Goal: Task Accomplishment & Management: Manage account settings

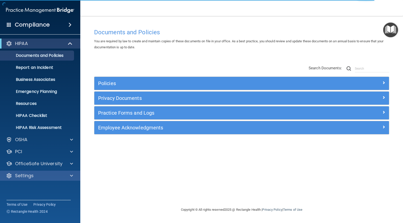
click at [35, 171] on div "Settings" at bounding box center [40, 176] width 80 height 10
click at [66, 178] on div at bounding box center [70, 176] width 13 height 6
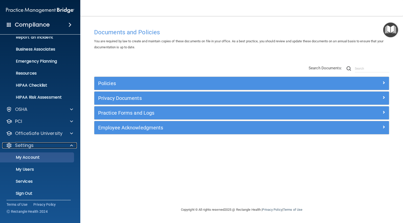
scroll to position [33, 0]
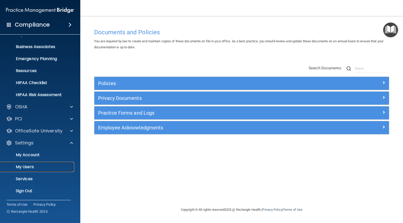
click at [33, 168] on p "My Users" at bounding box center [37, 167] width 68 height 5
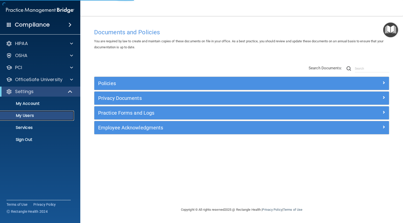
select select "20"
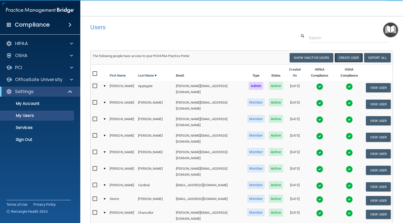
click at [349, 58] on button "Create User" at bounding box center [348, 57] width 28 height 9
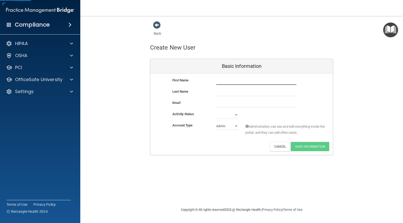
click at [226, 81] on input "text" at bounding box center [256, 81] width 80 height 8
type input "Alyssa"
type input "[PERSON_NAME]"
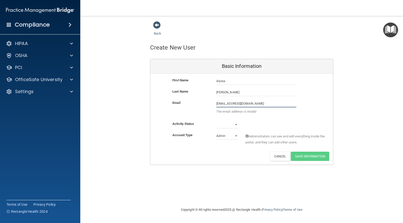
type input "[EMAIL_ADDRESS][DOMAIN_NAME]"
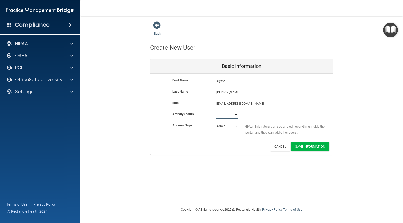
click at [227, 116] on select "Active Inactive" at bounding box center [227, 115] width 22 height 8
select select "active"
click at [228, 126] on select "Admin Member" at bounding box center [227, 127] width 22 height 8
select select "practice_member"
click at [317, 147] on button "Save Information" at bounding box center [310, 146] width 38 height 9
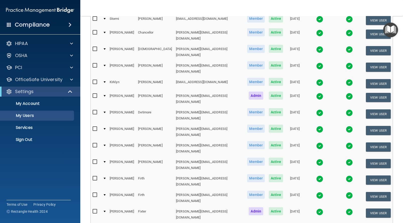
scroll to position [203, 0]
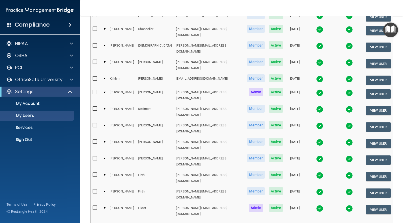
click at [159, 222] on select "10 20 30 40 all" at bounding box center [153, 226] width 17 height 8
select select "70"
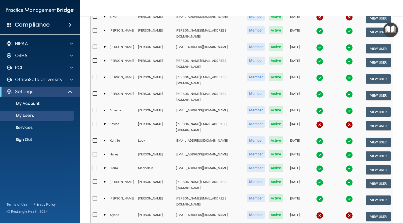
scroll to position [571, 0]
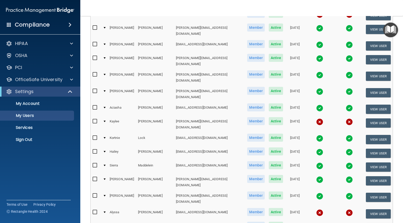
click at [106, 212] on div at bounding box center [105, 213] width 2 height 2
click at [107, 207] on td at bounding box center [104, 214] width 7 height 14
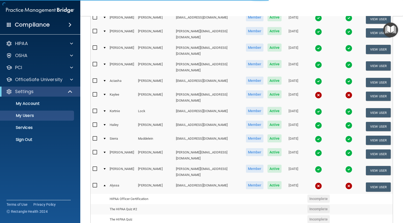
scroll to position [601, 0]
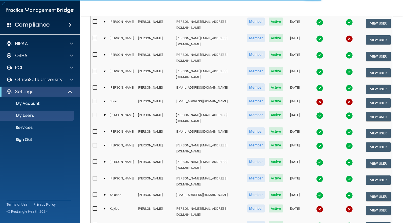
scroll to position [502, 0]
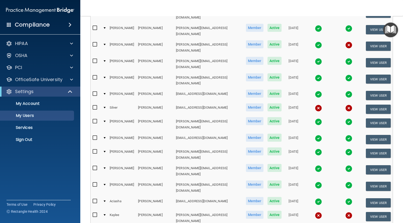
scroll to position [359, 0]
